Goal: Task Accomplishment & Management: Use online tool/utility

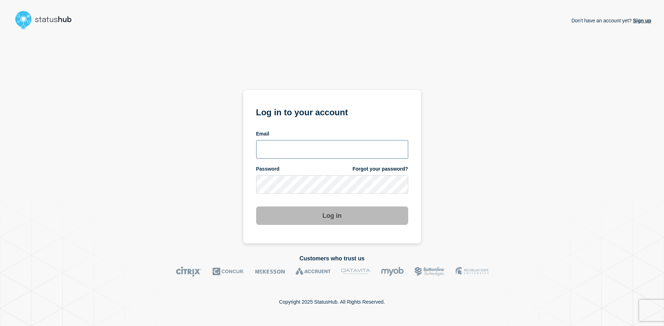
click at [293, 149] on input "email input" at bounding box center [332, 149] width 152 height 18
type input "[EMAIL_ADDRESS][DOMAIN_NAME]"
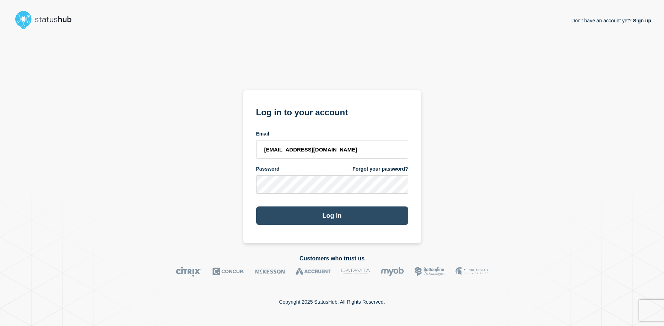
click at [325, 218] on button "Log in" at bounding box center [332, 216] width 152 height 18
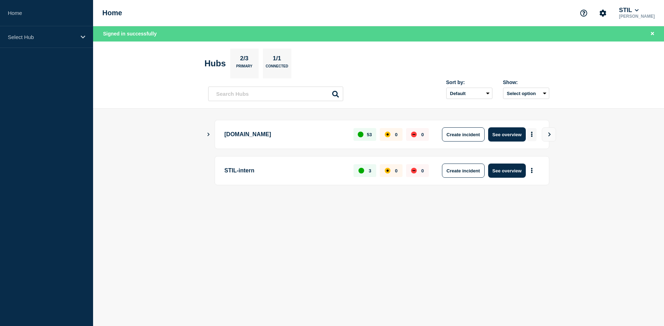
click at [533, 134] on button "More actions" at bounding box center [531, 134] width 9 height 13
click at [532, 156] on button "Create maintenance" at bounding box center [529, 156] width 48 height 6
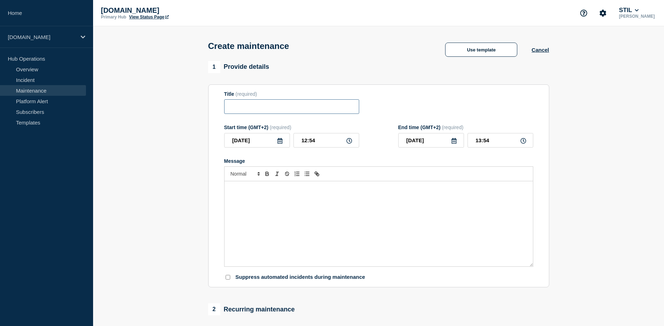
click at [258, 104] on input "Title" at bounding box center [291, 106] width 135 height 15
paste input "Systemarbejde på Tilslutning, Elevadministration og Unilogin-webservices"
type input "Systemarbejde på Tilslutning, Elevadministration og Unilogin-webservices"
click at [290, 200] on div "Message" at bounding box center [378, 223] width 308 height 85
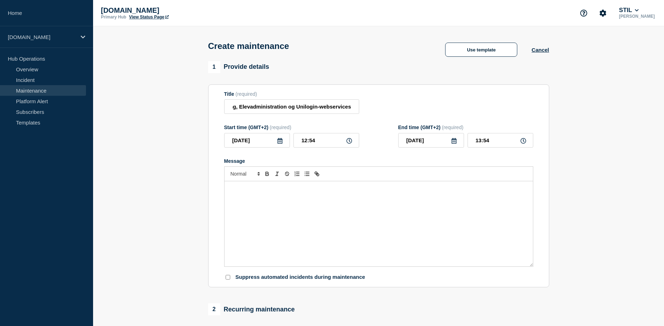
click at [268, 198] on div "Message" at bounding box center [378, 223] width 308 height 85
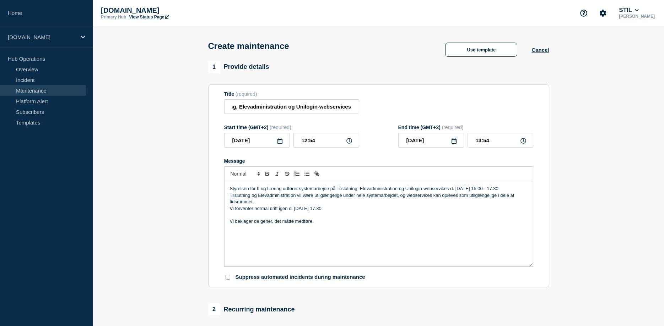
click at [293, 204] on p "Tilslutning og Elevadministration vil være utilgængelige under hele systemarbej…" at bounding box center [379, 198] width 298 height 13
click at [281, 144] on icon at bounding box center [280, 141] width 6 height 6
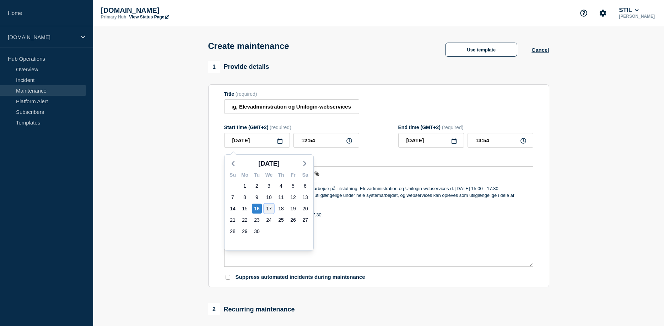
click at [269, 207] on div "17" at bounding box center [269, 209] width 10 height 10
type input "2025-09-17"
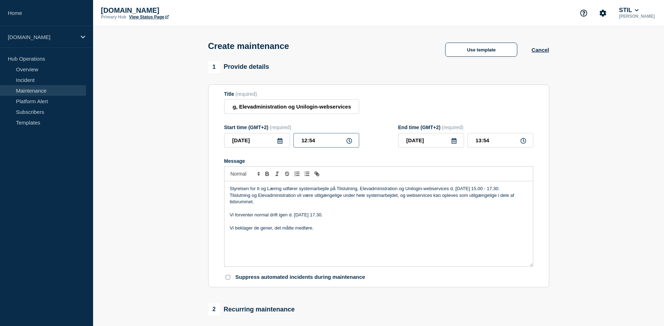
drag, startPoint x: 330, startPoint y: 142, endPoint x: 274, endPoint y: 136, distance: 56.1
click at [293, 136] on input "12:54" at bounding box center [326, 140] width 66 height 15
type input "15:00"
type input "17:30"
click at [420, 251] on div "Styrelsen for It og Læring udfører systemarbejde på Tilslutning, Elevadministra…" at bounding box center [378, 223] width 308 height 85
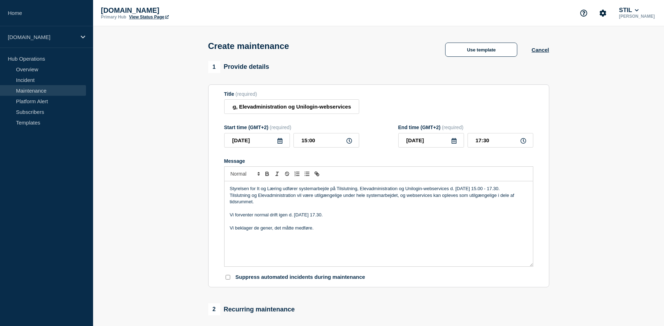
drag, startPoint x: 452, startPoint y: 192, endPoint x: 468, endPoint y: 183, distance: 19.4
click at [451, 192] on p "Styrelsen for It og Læring udfører systemarbejde på Tilslutning, Elevadministra…" at bounding box center [379, 189] width 298 height 6
click at [414, 231] on p "Vi beklager de gener, det måtte medføre." at bounding box center [379, 228] width 298 height 6
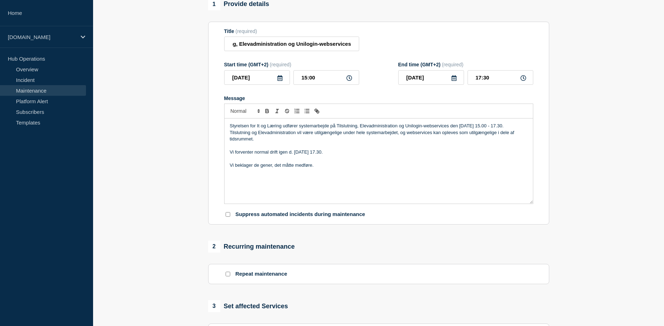
scroll to position [36, 0]
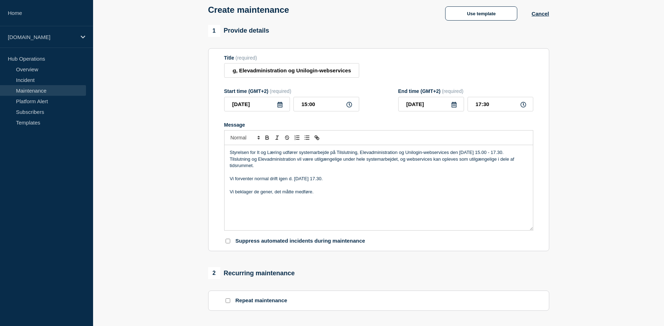
click at [545, 219] on section "Title (required) Systemarbejde på Tilslutning, Elevadministration og Unilogin-w…" at bounding box center [378, 149] width 341 height 203
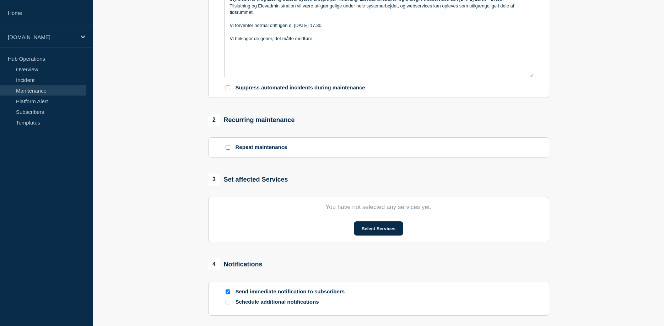
scroll to position [217, 0]
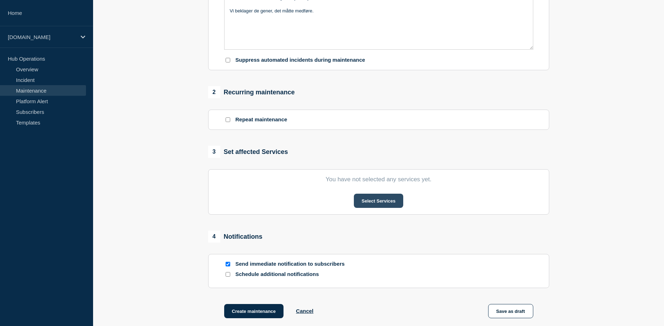
click at [376, 208] on button "Select Services" at bounding box center [378, 201] width 49 height 14
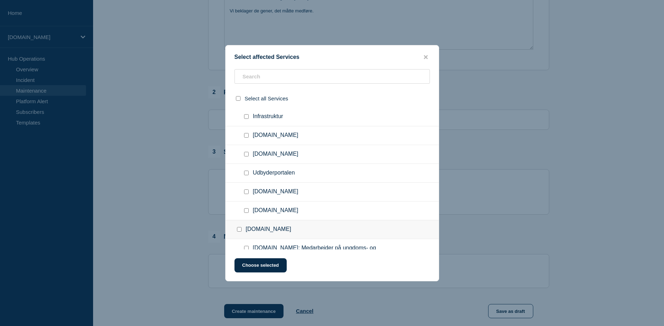
scroll to position [36, 0]
click at [245, 195] on input "Elevadministration.stil.dk checkbox" at bounding box center [246, 193] width 5 height 5
checkbox input "true"
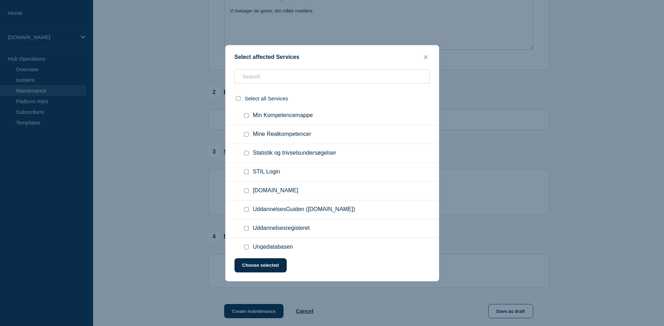
scroll to position [808, 0]
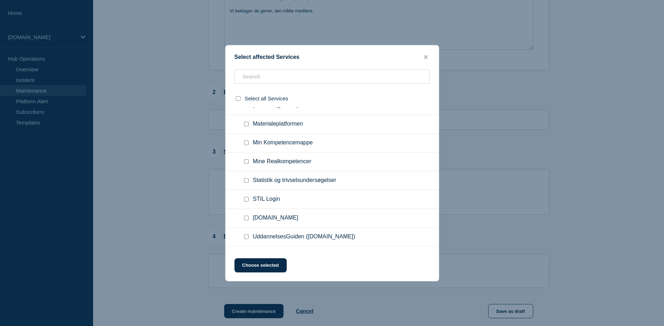
click at [247, 216] on input "Tilslutning.stil.dk checkbox" at bounding box center [246, 218] width 5 height 5
checkbox input "true"
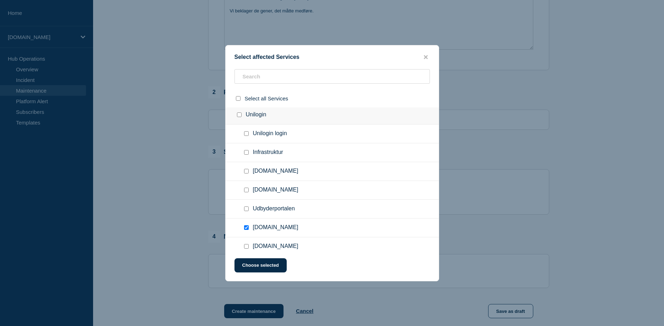
scroll to position [0, 0]
click at [248, 157] on input "Infrastruktur checkbox" at bounding box center [246, 154] width 5 height 5
checkbox input "true"
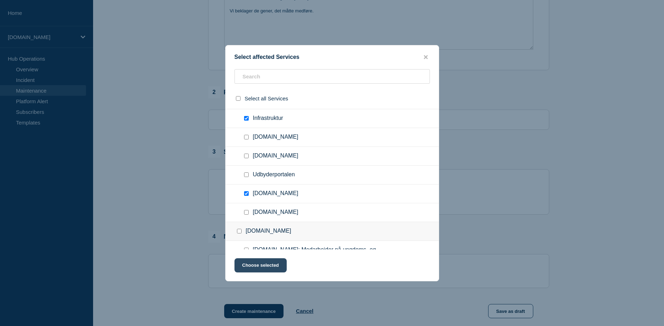
click at [262, 269] on button "Choose selected" at bounding box center [260, 266] width 52 height 14
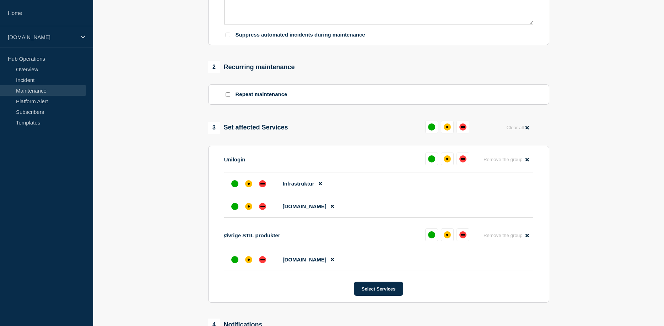
scroll to position [254, 0]
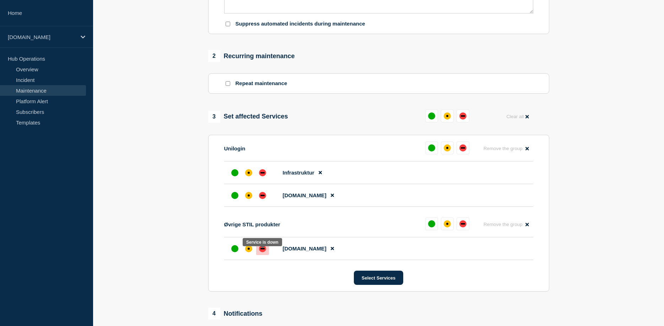
click at [260, 253] on div "down" at bounding box center [262, 248] width 7 height 7
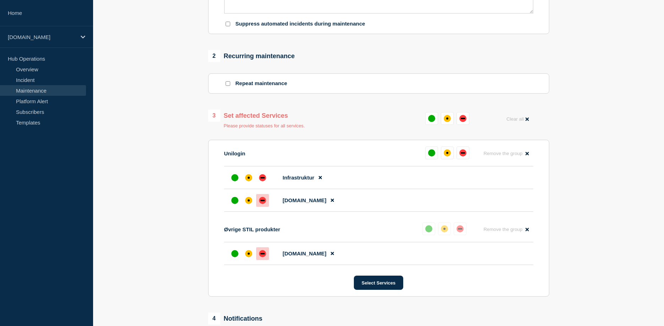
click at [263, 204] on div "down" at bounding box center [262, 200] width 7 height 7
click at [251, 181] on div "affected" at bounding box center [248, 177] width 7 height 7
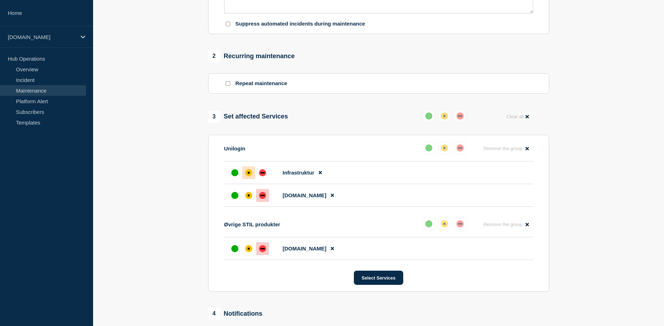
click at [579, 206] on section "1 Provide details Title (required) Systemarbejde på Tilslutning, Elevadministra…" at bounding box center [378, 111] width 571 height 606
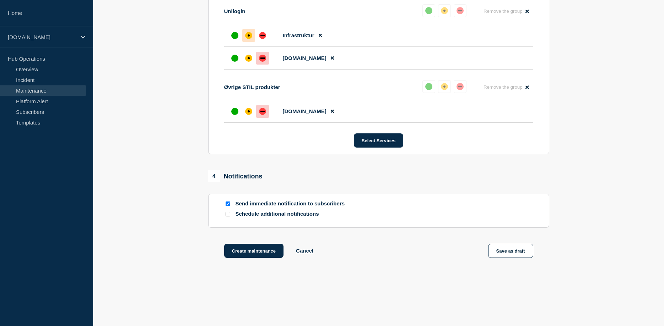
scroll to position [412, 0]
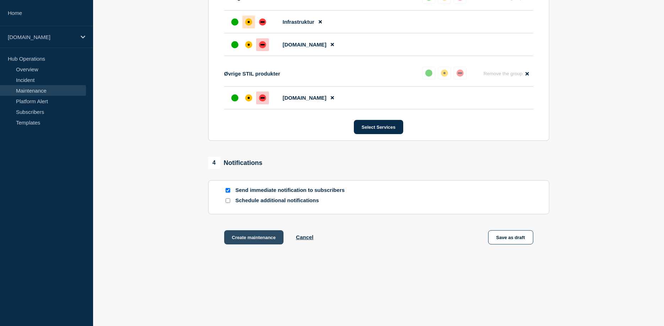
click at [261, 236] on button "Create maintenance" at bounding box center [254, 237] width 60 height 14
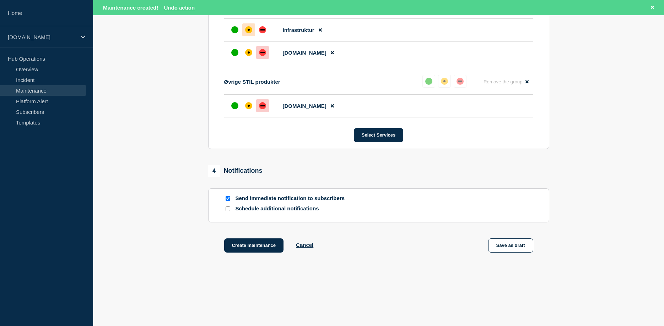
scroll to position [427, 0]
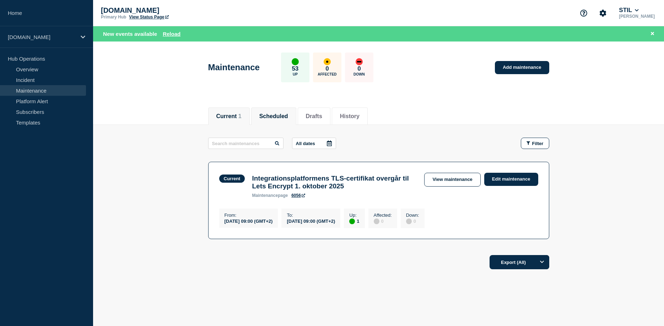
click at [275, 120] on li "Scheduled" at bounding box center [273, 116] width 45 height 17
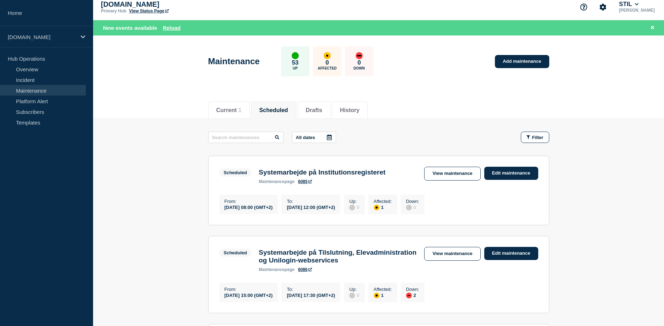
scroll to position [109, 0]
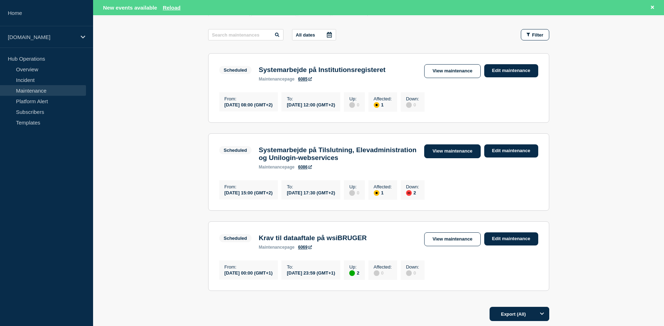
click at [447, 154] on link "View maintenance" at bounding box center [452, 152] width 56 height 14
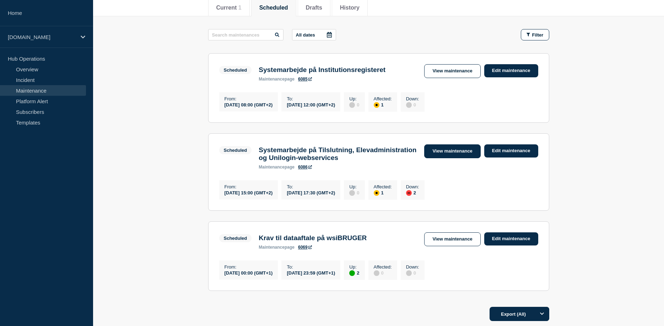
scroll to position [93, 0]
